Goal: Information Seeking & Learning: Check status

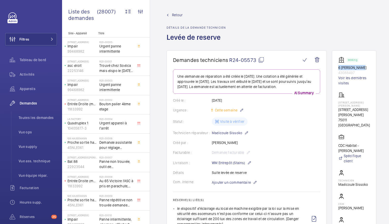
drag, startPoint x: 358, startPoint y: 66, endPoint x: 338, endPoint y: 65, distance: 19.6
click at [338, 65] on p "6 [PERSON_NAME]" at bounding box center [354, 67] width 32 height 5
copy p "6 [PERSON_NAME]"
click at [48, 35] on button "Filtres" at bounding box center [31, 39] width 52 height 12
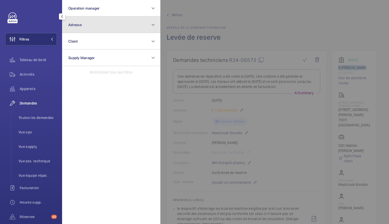
click at [87, 25] on button "Adresse" at bounding box center [111, 25] width 98 height 17
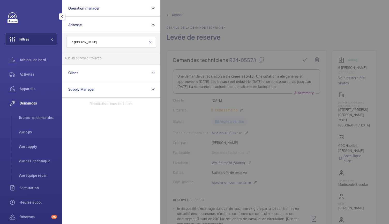
click at [74, 43] on input "6 [PERSON_NAME]" at bounding box center [111, 42] width 90 height 11
click at [98, 41] on input "[STREET_ADDRESS][PERSON_NAME]" at bounding box center [111, 42] width 90 height 11
click at [82, 42] on input "[STREET_ADDRESS][PERSON_NAME]" at bounding box center [111, 42] width 90 height 11
type input "[STREET_ADDRESS][PERSON_NAME]"
click at [73, 57] on input "[STREET_ADDRESS][GEOGRAPHIC_DATA] - [STREET_ADDRESS][PERSON_NAME]" at bounding box center [70, 58] width 10 height 10
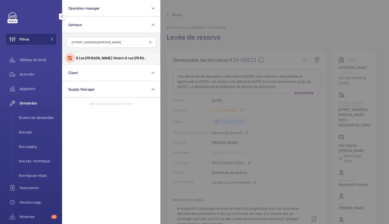
checkbox input "true"
click at [35, 114] on li "Toutes les demandes" at bounding box center [35, 118] width 42 height 12
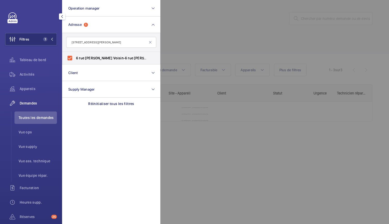
click at [191, 31] on div at bounding box center [354, 112] width 389 height 224
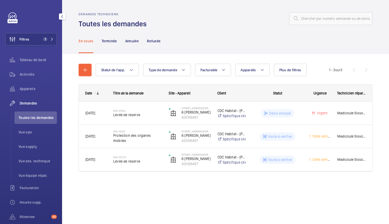
click at [245, 203] on div "Demandes techniciens Toutes les demandes En cours Terminée Annulée Refusée Stat…" at bounding box center [225, 112] width 327 height 224
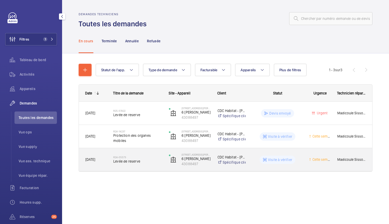
click at [135, 160] on span "Levée de reserve" at bounding box center [137, 161] width 49 height 5
